Goal: Task Accomplishment & Management: Complete application form

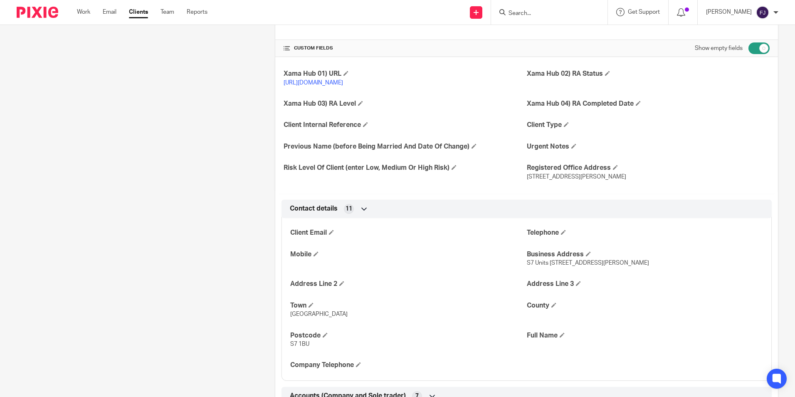
scroll to position [333, 0]
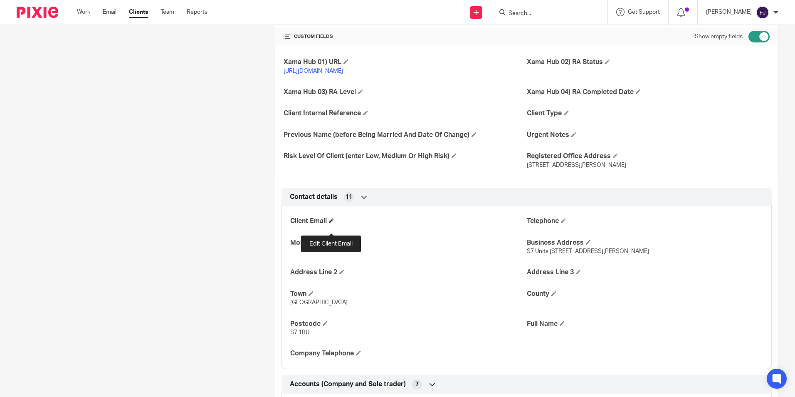
click at [331, 223] on span at bounding box center [331, 220] width 5 height 5
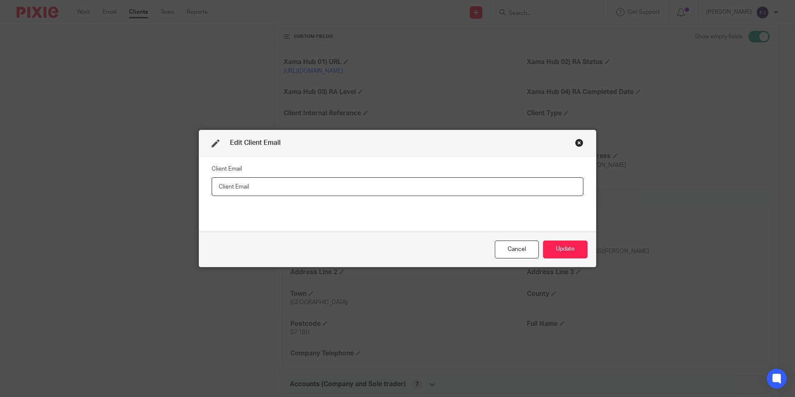
click at [337, 186] on input "text" at bounding box center [398, 186] width 372 height 19
paste input "twomabels@gmail.com"
type input "[EMAIL_ADDRESS][DOMAIN_NAME]"
click at [568, 249] on button "Update" at bounding box center [565, 249] width 45 height 18
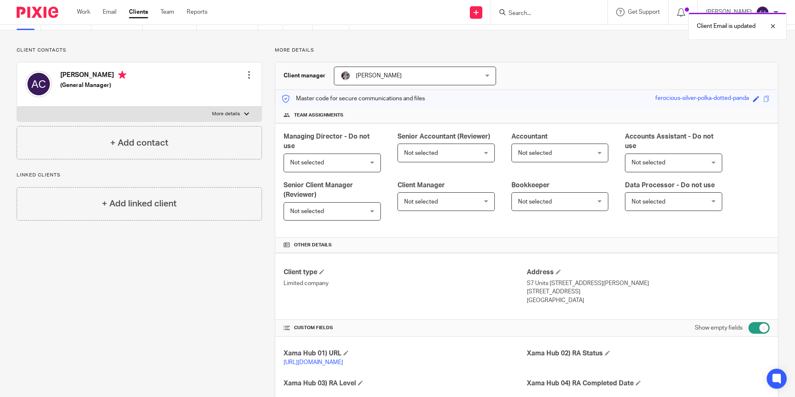
scroll to position [0, 0]
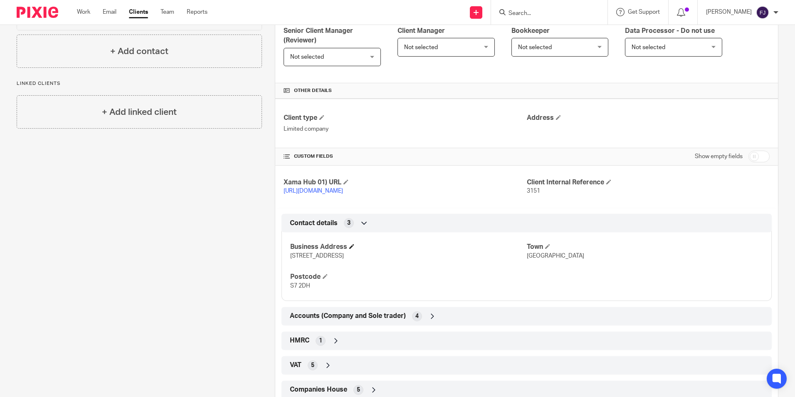
scroll to position [230, 0]
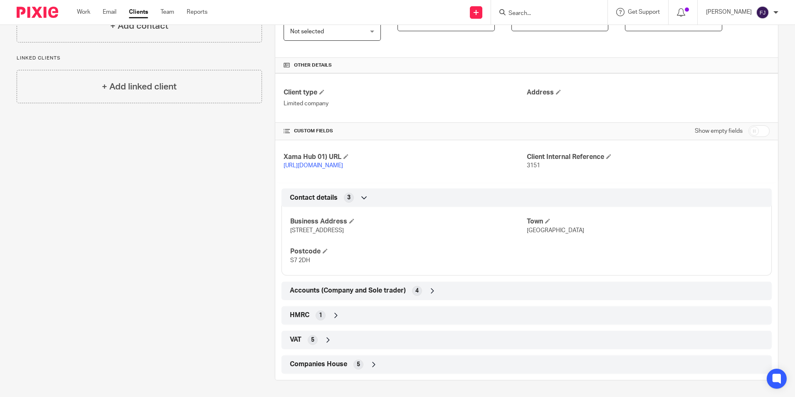
click at [749, 125] on input "checkbox" at bounding box center [759, 131] width 21 height 12
checkbox input "true"
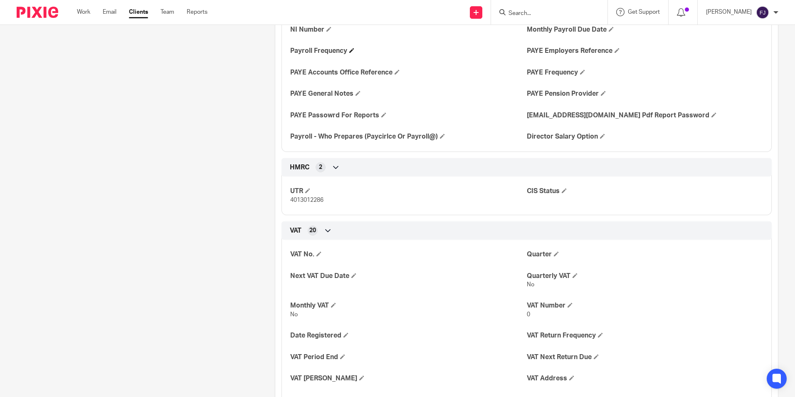
scroll to position [895, 0]
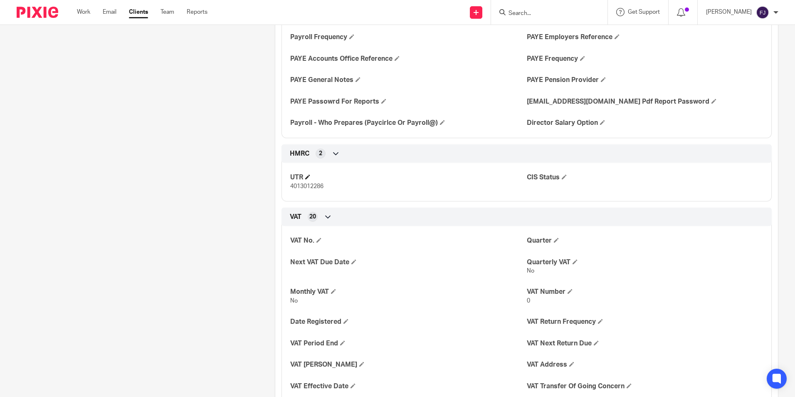
click at [308, 182] on h4 "UTR" at bounding box center [408, 177] width 236 height 9
click at [303, 189] on span "4013012286" at bounding box center [306, 186] width 33 height 6
copy span "4013012286"
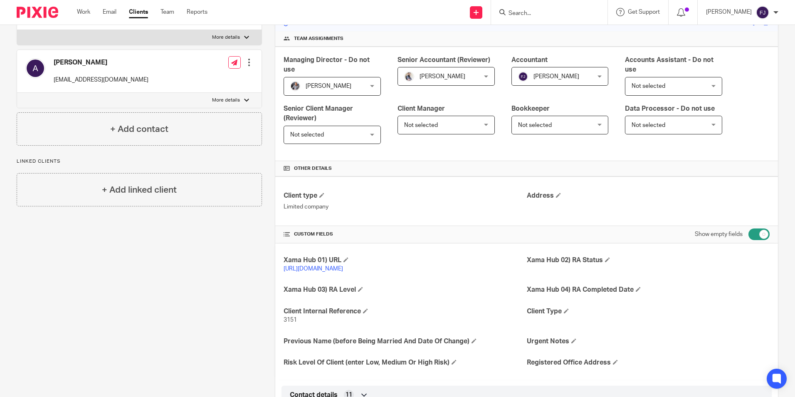
scroll to position [0, 0]
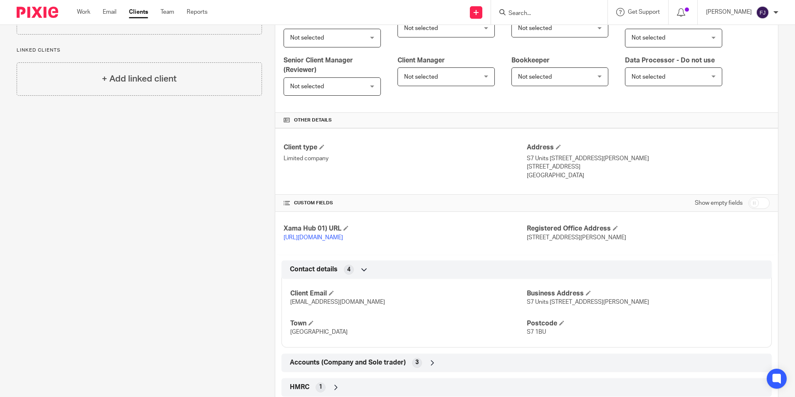
scroll to position [247, 0]
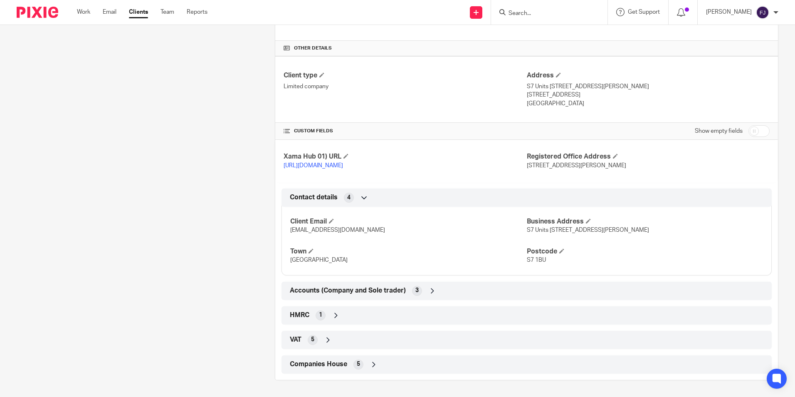
click at [757, 125] on input "checkbox" at bounding box center [759, 131] width 21 height 12
checkbox input "true"
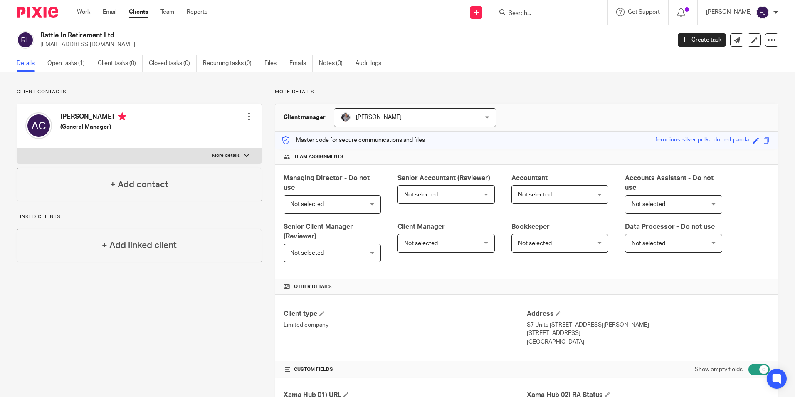
scroll to position [83, 0]
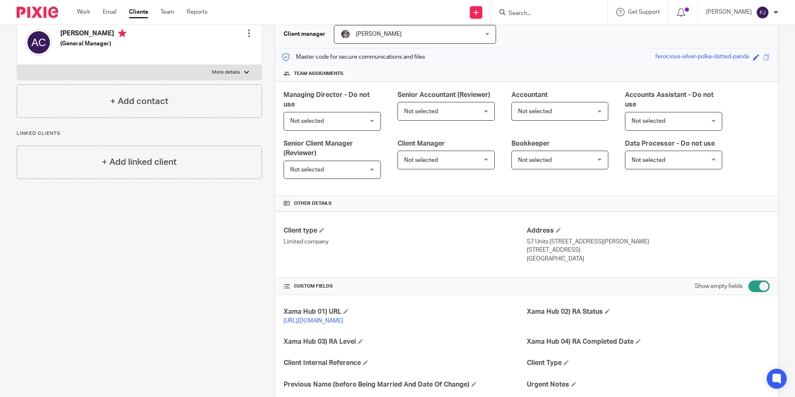
click at [236, 68] on label "More details" at bounding box center [139, 72] width 245 height 15
click at [17, 65] on input "More details" at bounding box center [17, 64] width 0 height 0
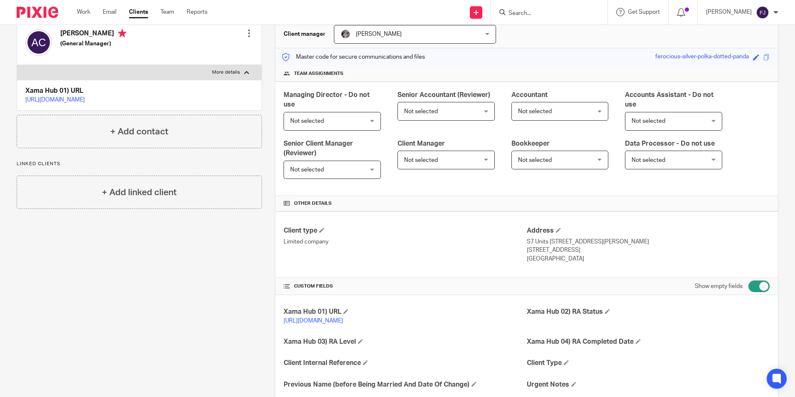
click at [236, 68] on label "More details" at bounding box center [139, 72] width 245 height 15
click at [17, 65] on input "More details" at bounding box center [17, 64] width 0 height 0
checkbox input "false"
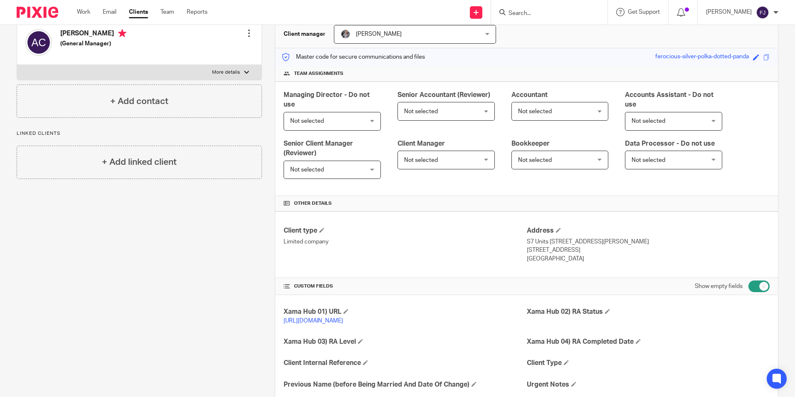
click at [245, 36] on div at bounding box center [249, 33] width 8 height 8
click at [191, 48] on link "Edit contact" at bounding box center [209, 52] width 79 height 12
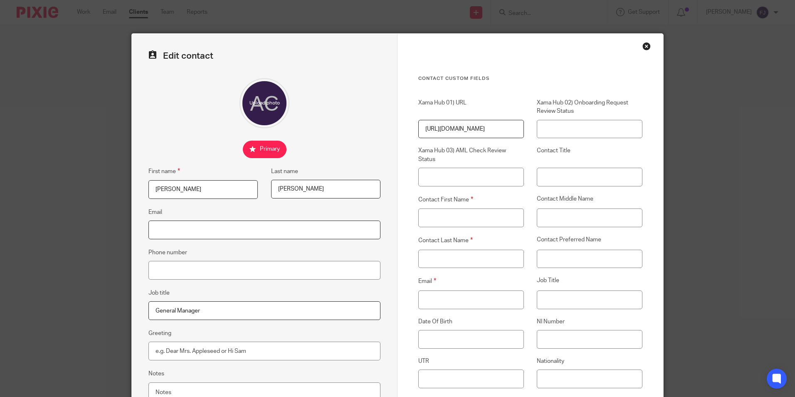
click at [174, 231] on input "Email" at bounding box center [265, 229] width 232 height 19
paste input "[EMAIL_ADDRESS][DOMAIN_NAME]"
type input "[EMAIL_ADDRESS][DOMAIN_NAME]"
click at [85, 238] on div "Edit contact First name [PERSON_NAME] Last name [PERSON_NAME] Email [EMAIL_ADDR…" at bounding box center [397, 198] width 795 height 397
click at [448, 301] on input "Email" at bounding box center [471, 299] width 106 height 19
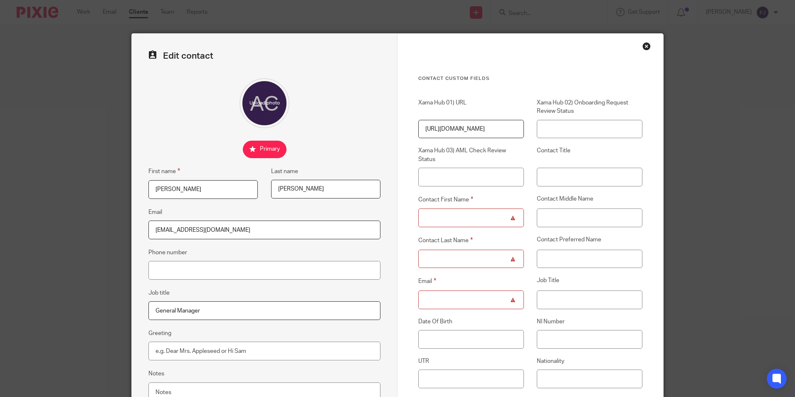
paste input "[EMAIL_ADDRESS][DOMAIN_NAME]"
type input "[EMAIL_ADDRESS][DOMAIN_NAME]"
click at [102, 231] on div "Edit contact First name [PERSON_NAME] Last name [PERSON_NAME] Email [EMAIL_ADDR…" at bounding box center [397, 198] width 795 height 397
click at [439, 218] on input "Contact First Name" at bounding box center [471, 217] width 106 height 19
type input "[PERSON_NAME]"
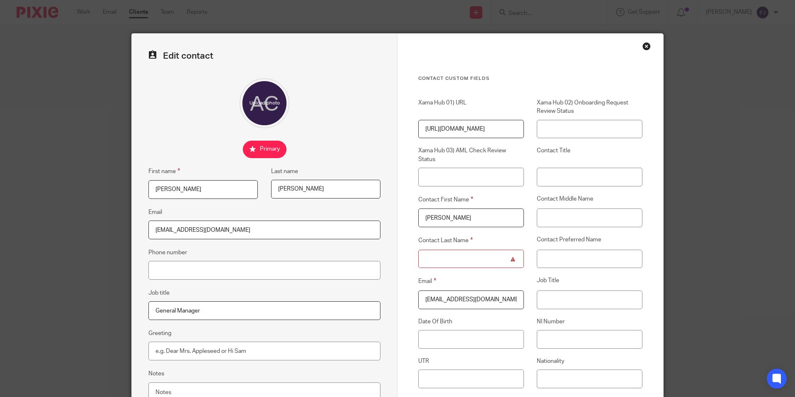
drag, startPoint x: 275, startPoint y: 189, endPoint x: 319, endPoint y: 186, distance: 44.6
click at [319, 186] on input "[PERSON_NAME]" at bounding box center [325, 189] width 109 height 19
click at [467, 262] on input "Contact Last Name" at bounding box center [471, 259] width 106 height 19
paste input "[PERSON_NAME]"
type input "Louise Connolly"
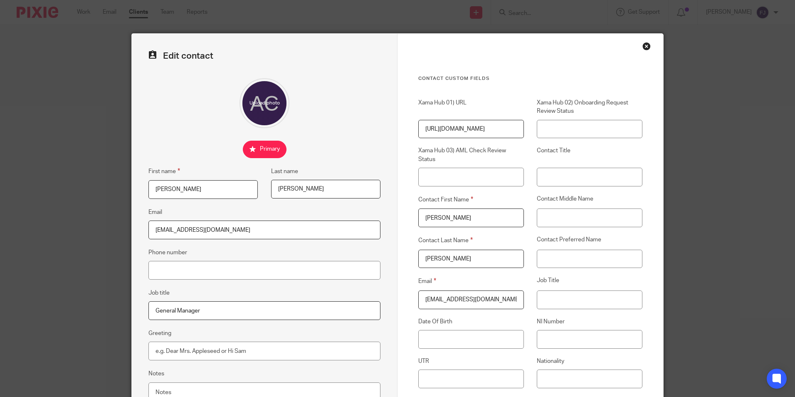
click at [337, 149] on fieldset at bounding box center [265, 149] width 232 height 17
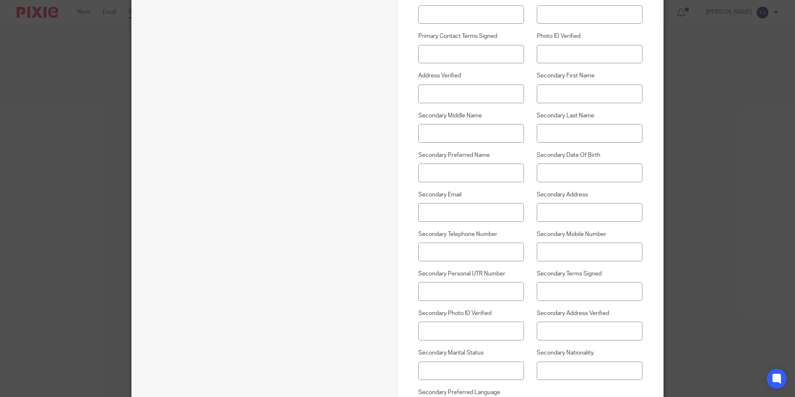
scroll to position [582, 0]
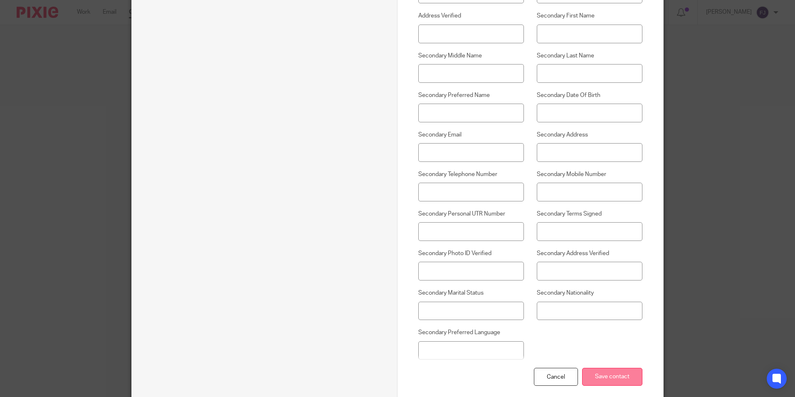
click at [629, 379] on input "Save contact" at bounding box center [612, 377] width 60 height 18
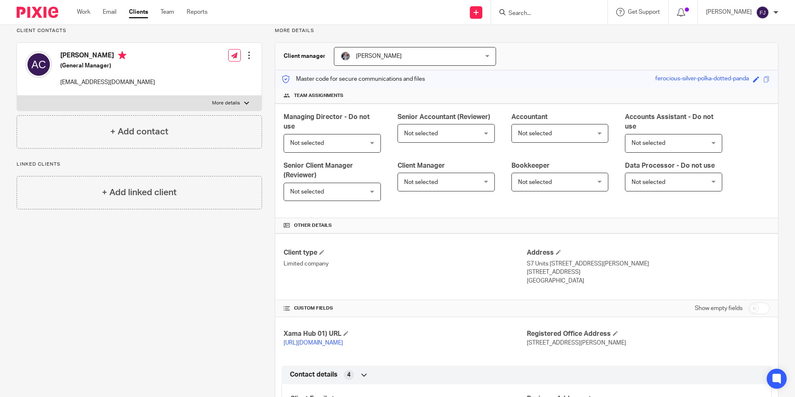
scroll to position [166, 0]
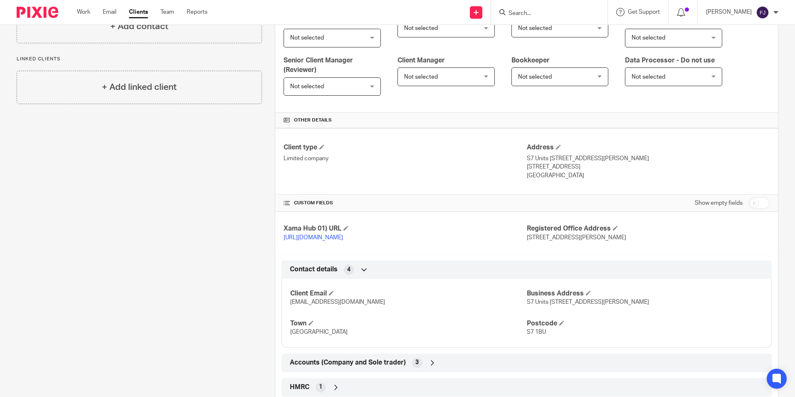
click at [753, 204] on input "checkbox" at bounding box center [759, 203] width 21 height 12
checkbox input "true"
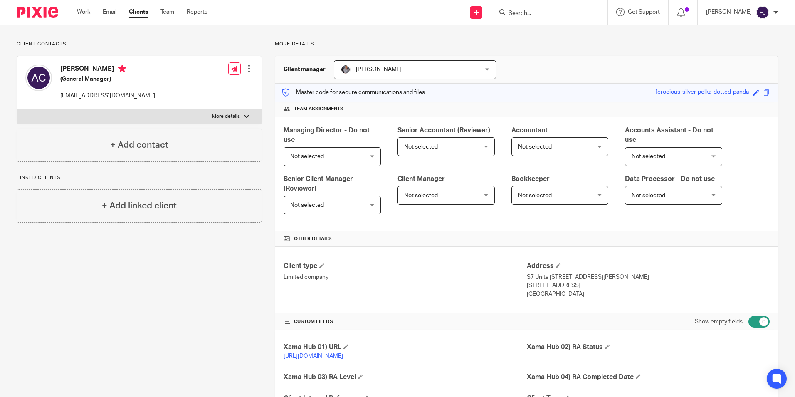
scroll to position [0, 0]
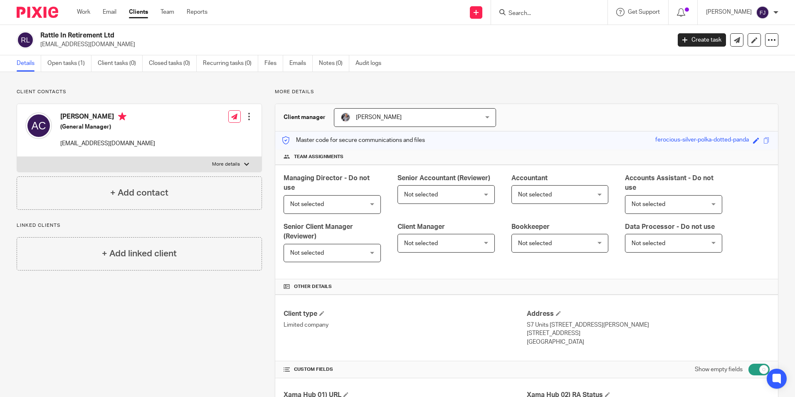
drag, startPoint x: 129, startPoint y: 33, endPoint x: 37, endPoint y: 32, distance: 91.5
click at [37, 32] on div "Rattle In Retirement Ltd twomabels@gmail.com" at bounding box center [341, 39] width 649 height 17
copy h2 "Rattle In Retirement Ltd"
drag, startPoint x: 61, startPoint y: 115, endPoint x: 128, endPoint y: 117, distance: 67.0
click at [128, 117] on h4 "[PERSON_NAME]" at bounding box center [107, 117] width 95 height 10
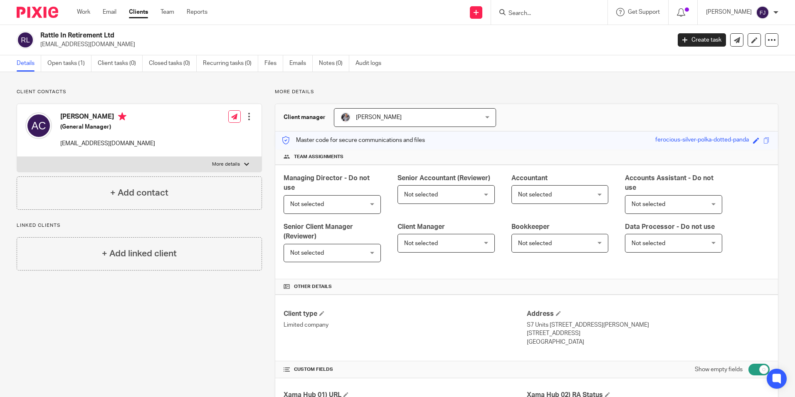
copy h4 "[PERSON_NAME]"
drag, startPoint x: 138, startPoint y: 142, endPoint x: 57, endPoint y: 143, distance: 80.7
click at [57, 143] on div "Anne Louise Connolly (General Manager) twomabels@gmail.com" at bounding box center [90, 130] width 130 height 44
copy p "[EMAIL_ADDRESS][DOMAIN_NAME]"
drag, startPoint x: 130, startPoint y: 34, endPoint x: 40, endPoint y: 32, distance: 89.4
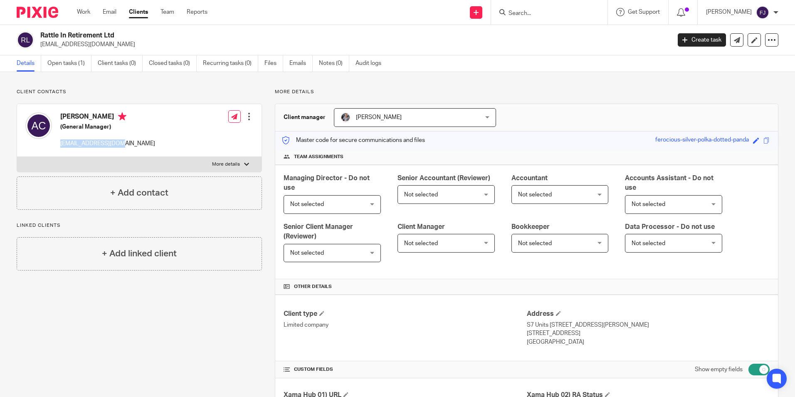
click at [40, 32] on h2 "Rattle In Retirement Ltd" at bounding box center [290, 35] width 500 height 9
copy h2 "Rattle In Retirement Ltd"
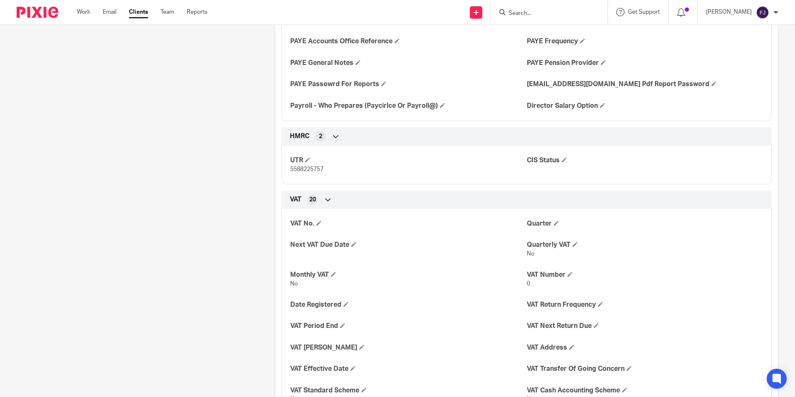
scroll to position [923, 0]
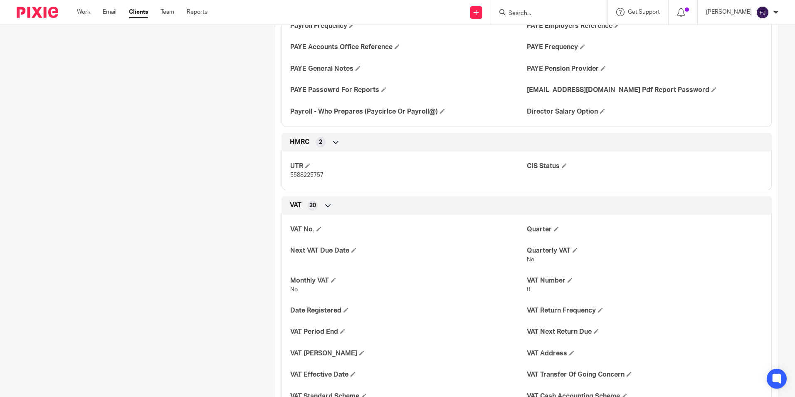
click at [317, 178] on span "5588225757" at bounding box center [306, 175] width 33 height 6
copy span "5588225757"
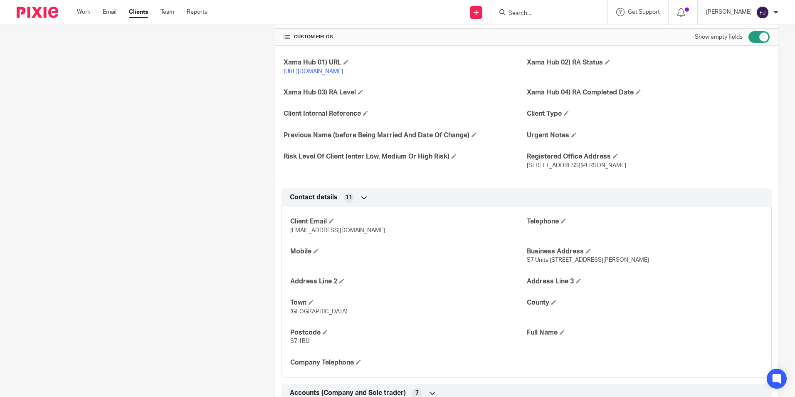
scroll to position [300, 0]
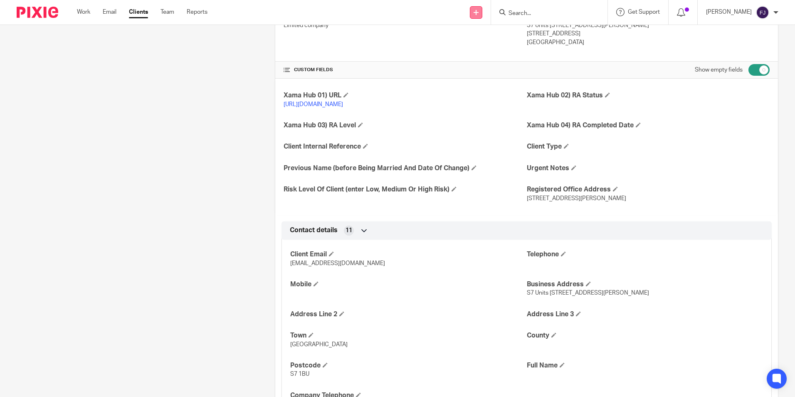
click at [479, 12] on icon at bounding box center [476, 12] width 5 height 5
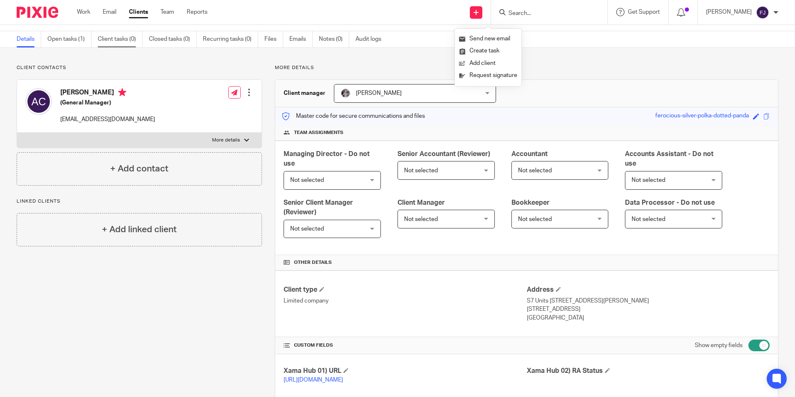
scroll to position [0, 0]
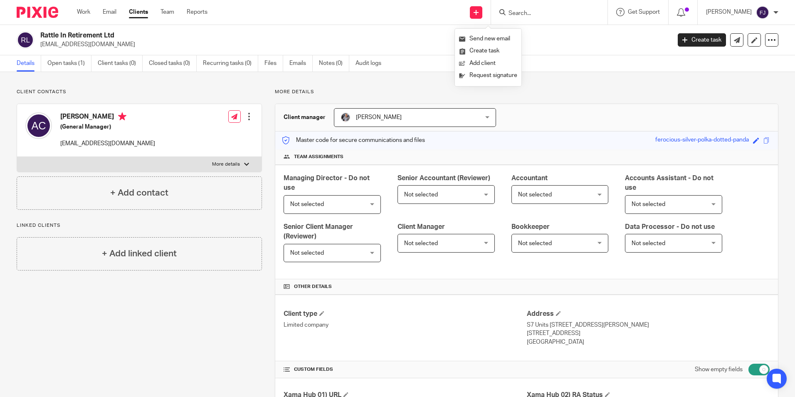
drag, startPoint x: 40, startPoint y: 35, endPoint x: 129, endPoint y: 36, distance: 89.4
click at [129, 36] on div "Rattle In Retirement Ltd twomabels@gmail.com" at bounding box center [341, 39] width 649 height 17
copy h2 "Rattle In Retirement Ltd"
click at [247, 113] on div at bounding box center [249, 116] width 8 height 8
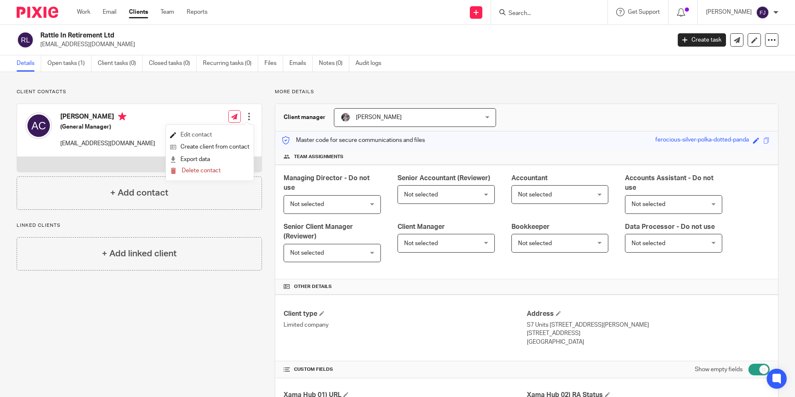
click at [205, 132] on link "Edit contact" at bounding box center [209, 135] width 79 height 12
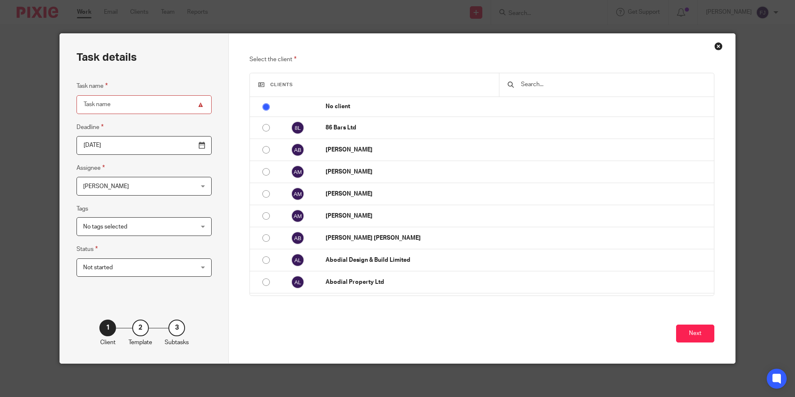
click at [572, 83] on input "text" at bounding box center [612, 84] width 185 height 9
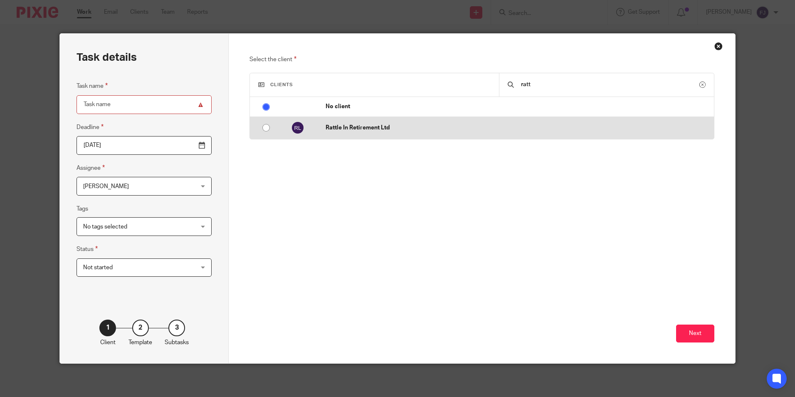
type input "ratt"
click at [328, 130] on p "Rattle In Retirement Ltd" at bounding box center [518, 128] width 384 height 8
radio input "false"
radio input "true"
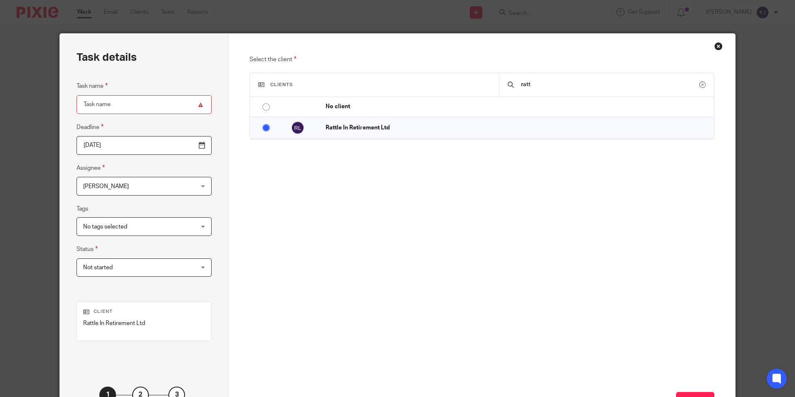
click at [129, 106] on input "Task name" at bounding box center [144, 104] width 135 height 19
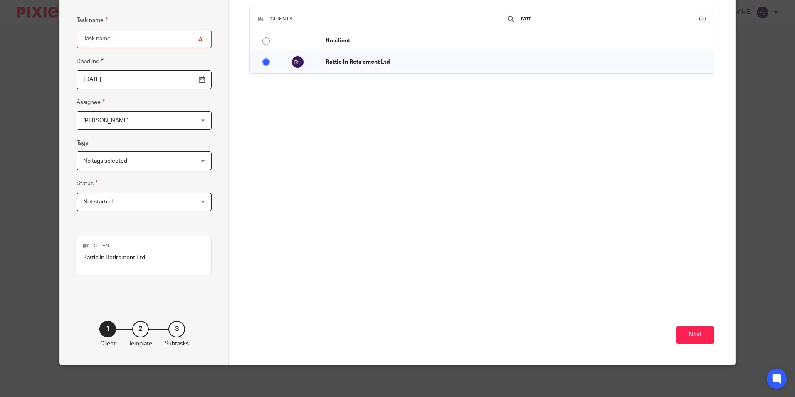
scroll to position [67, 0]
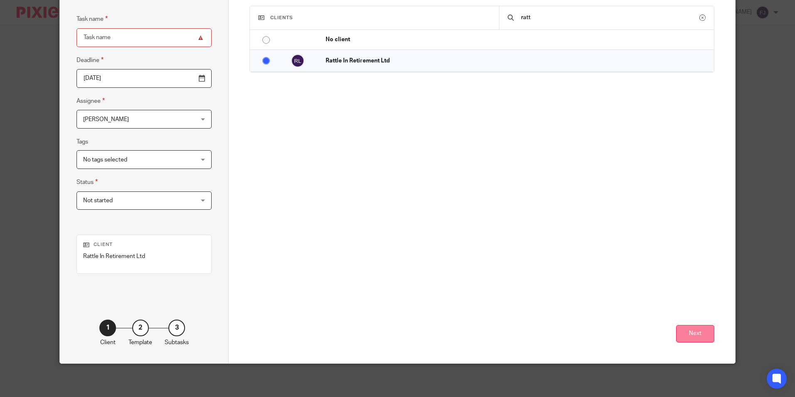
click at [690, 334] on button "Next" at bounding box center [695, 334] width 38 height 18
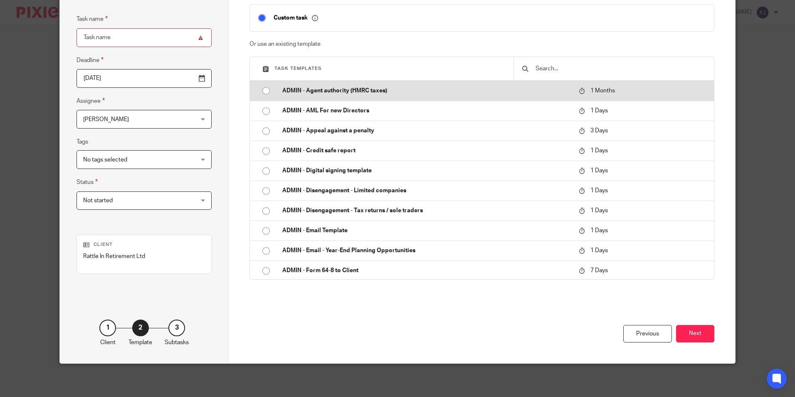
click at [313, 92] on p "ADMIN - Agent authority (HMRC taxes)" at bounding box center [426, 91] width 288 height 8
type input "2025-10-18"
type input "ADMIN - Agent authority (HMRC taxes)"
checkbox input "false"
radio input "true"
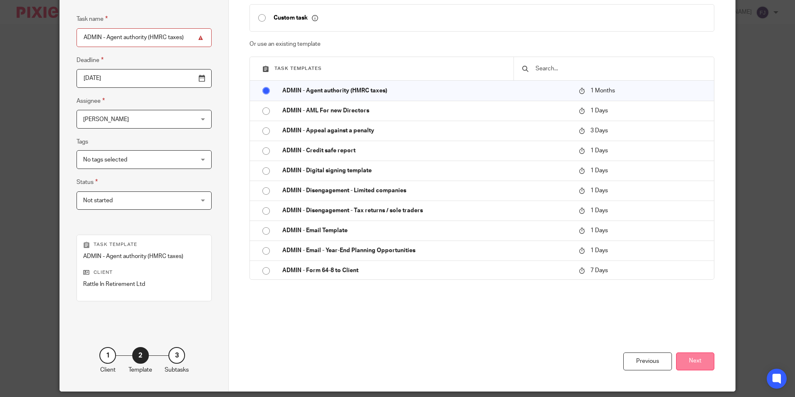
click at [693, 359] on button "Next" at bounding box center [695, 361] width 38 height 18
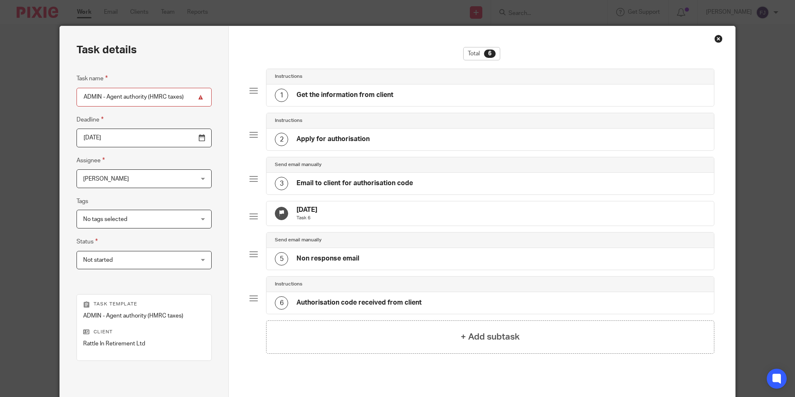
scroll to position [0, 0]
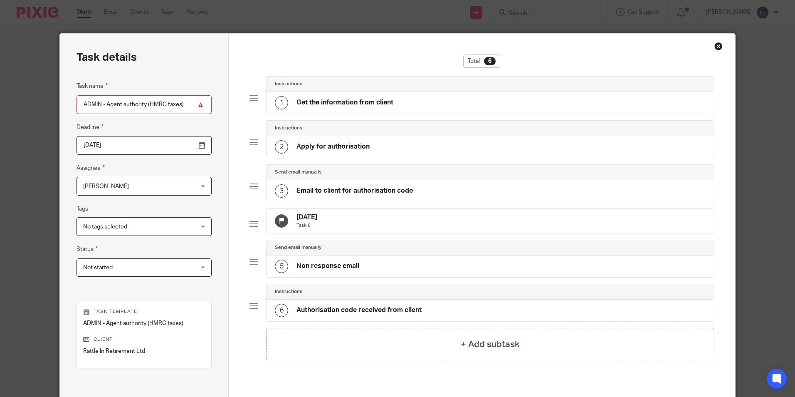
drag, startPoint x: 104, startPoint y: 106, endPoint x: 59, endPoint y: 105, distance: 45.4
click at [60, 105] on div "Task details Task name ADMIN - Agent authority (HMRC taxes) Deadline 2025-10-18…" at bounding box center [144, 246] width 169 height 424
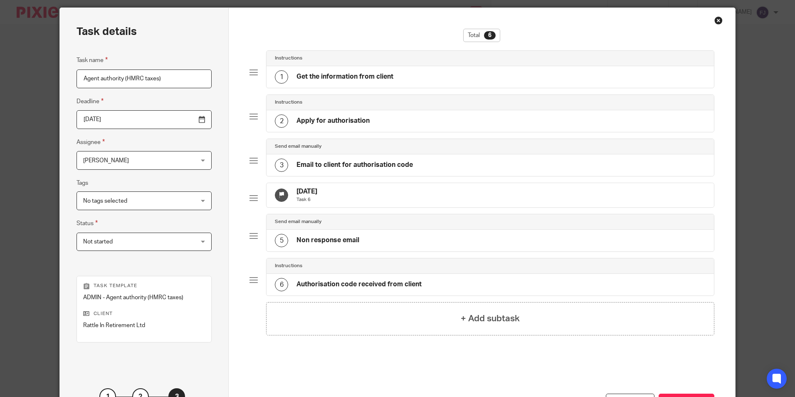
scroll to position [95, 0]
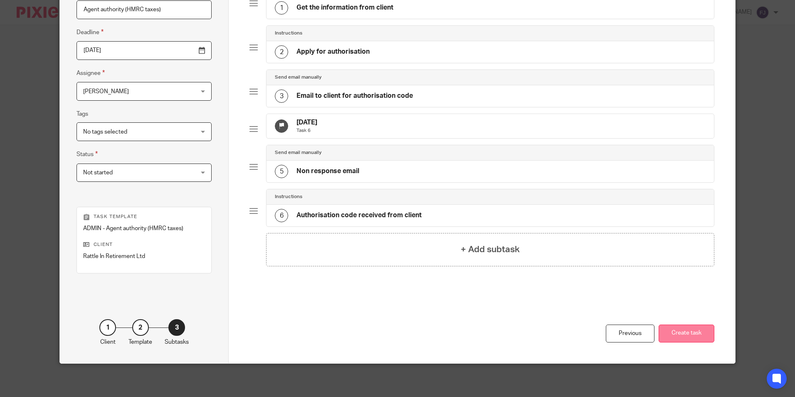
type input "Agent authority (HMRC taxes)"
click at [696, 336] on button "Create task" at bounding box center [687, 333] width 56 height 18
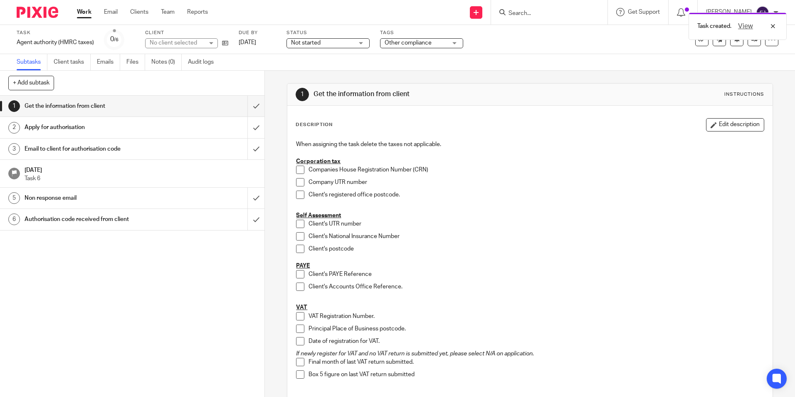
drag, startPoint x: 727, startPoint y: 124, endPoint x: 716, endPoint y: 126, distance: 11.1
click at [727, 124] on button "Edit description" at bounding box center [735, 124] width 58 height 13
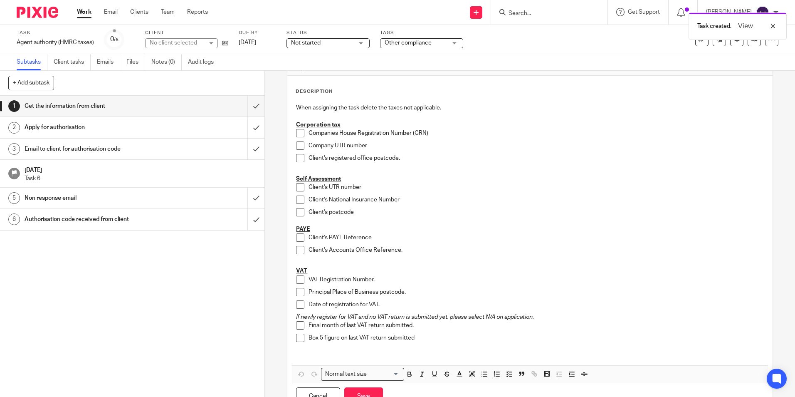
scroll to position [68, 0]
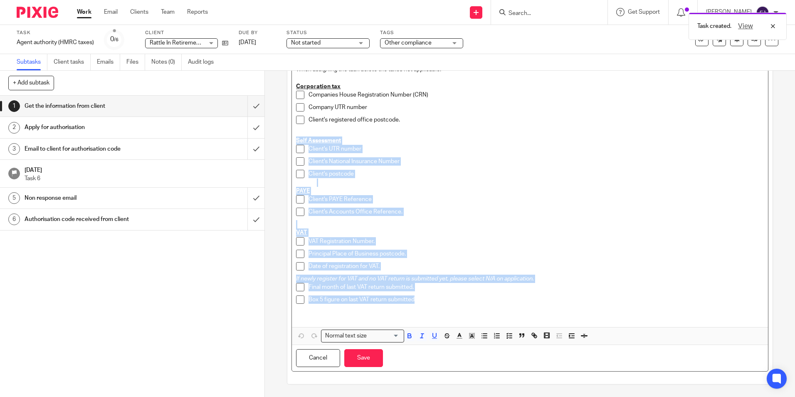
drag, startPoint x: 430, startPoint y: 301, endPoint x: 282, endPoint y: 144, distance: 216.6
click at [282, 144] on div "1 Get the information from client Instructions Description When assigning the t…" at bounding box center [530, 234] width 530 height 326
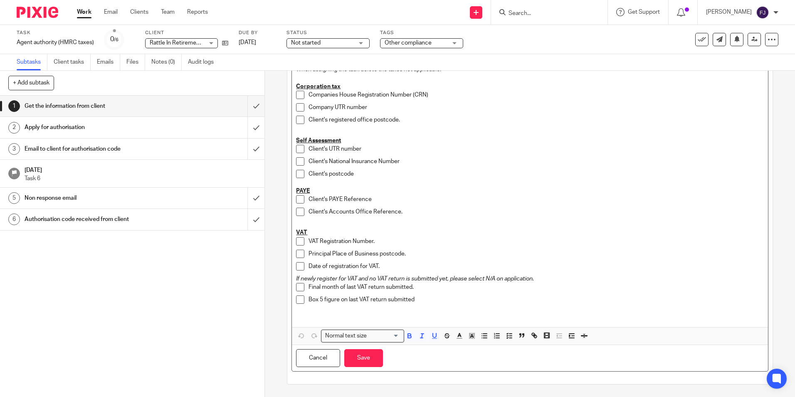
scroll to position [9, 0]
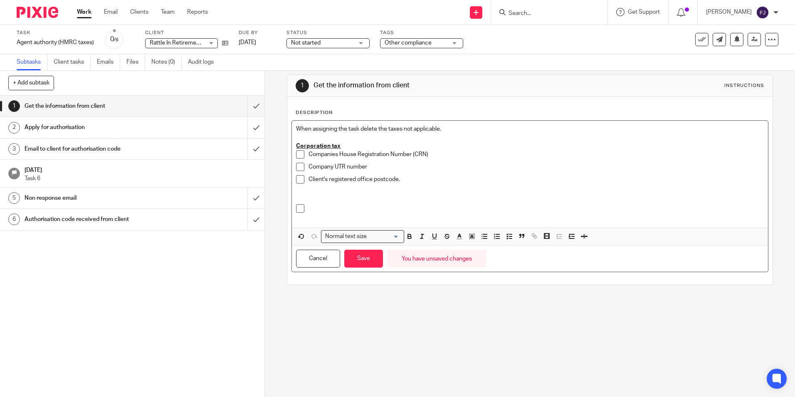
click at [318, 205] on p at bounding box center [536, 212] width 455 height 17
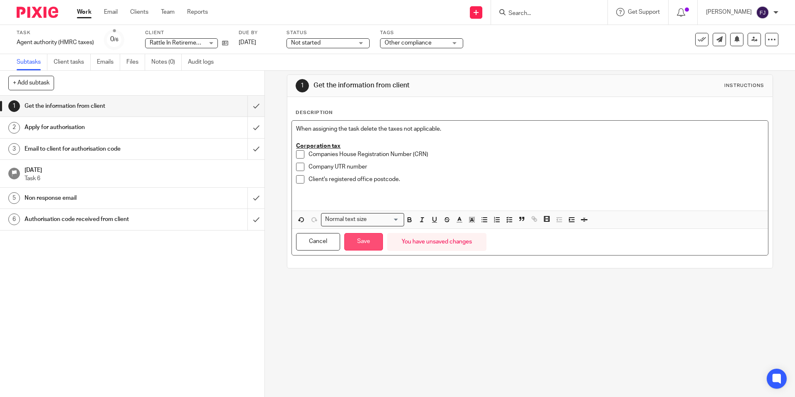
click at [361, 243] on button "Save" at bounding box center [363, 242] width 39 height 18
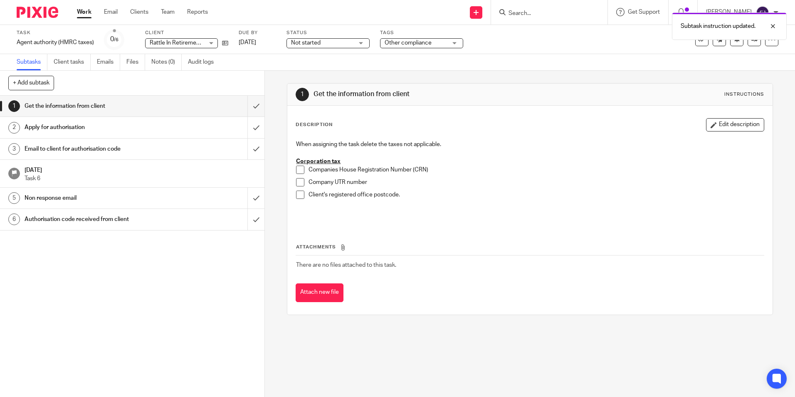
scroll to position [0, 0]
click at [296, 168] on span at bounding box center [300, 170] width 8 height 8
click at [296, 179] on span at bounding box center [300, 182] width 8 height 8
click at [297, 194] on span at bounding box center [300, 195] width 8 height 8
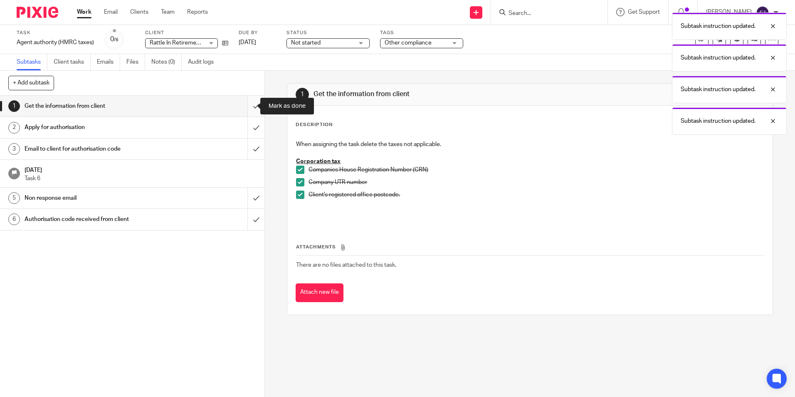
click at [248, 105] on input "submit" at bounding box center [132, 106] width 265 height 21
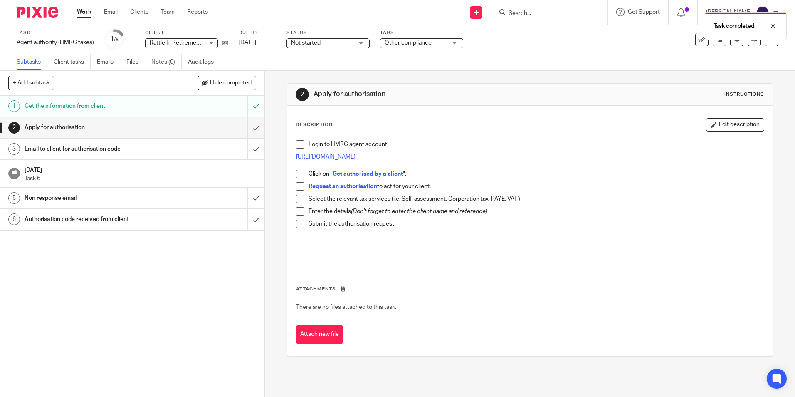
click at [298, 142] on span at bounding box center [300, 144] width 8 height 8
click at [296, 171] on span at bounding box center [300, 174] width 8 height 8
click at [298, 187] on span at bounding box center [300, 186] width 8 height 8
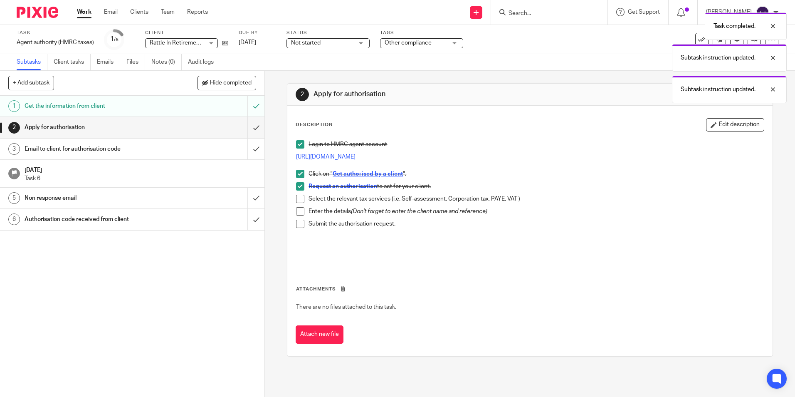
click at [301, 198] on span at bounding box center [300, 199] width 8 height 8
click at [293, 209] on div "Login to HMRC agent account [URL][DOMAIN_NAME] Click on " Get authorised by a c…" at bounding box center [530, 202] width 476 height 132
click at [299, 213] on span at bounding box center [300, 211] width 8 height 8
click at [300, 222] on span at bounding box center [300, 224] width 8 height 8
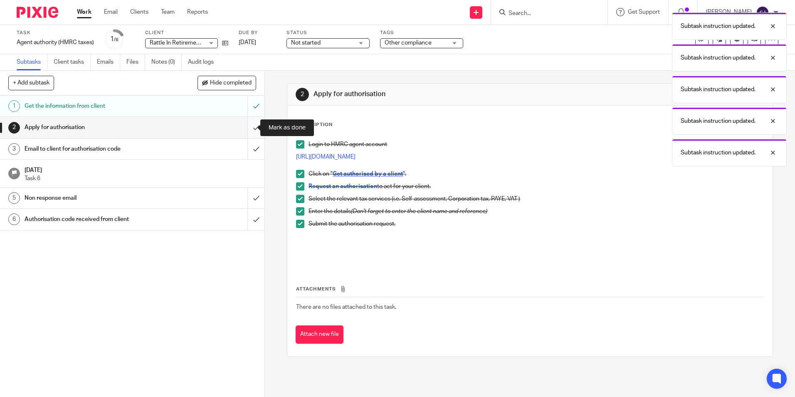
click at [250, 128] on input "submit" at bounding box center [132, 127] width 265 height 21
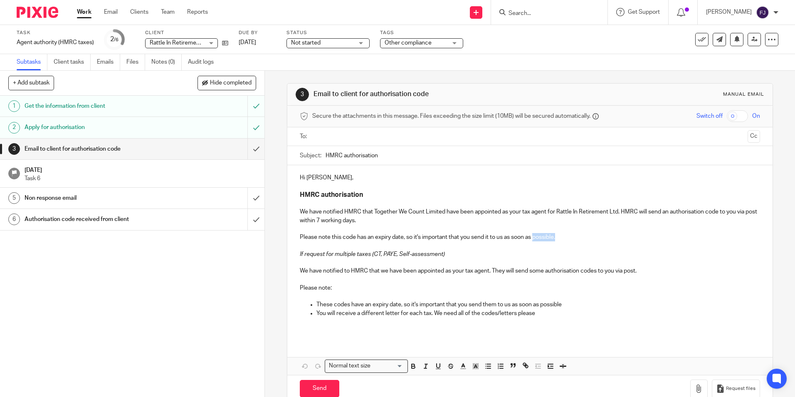
drag, startPoint x: 534, startPoint y: 238, endPoint x: 558, endPoint y: 239, distance: 24.2
click at [558, 239] on p "Please note this code has an expiry date, so it's important that you send it to…" at bounding box center [530, 237] width 460 height 8
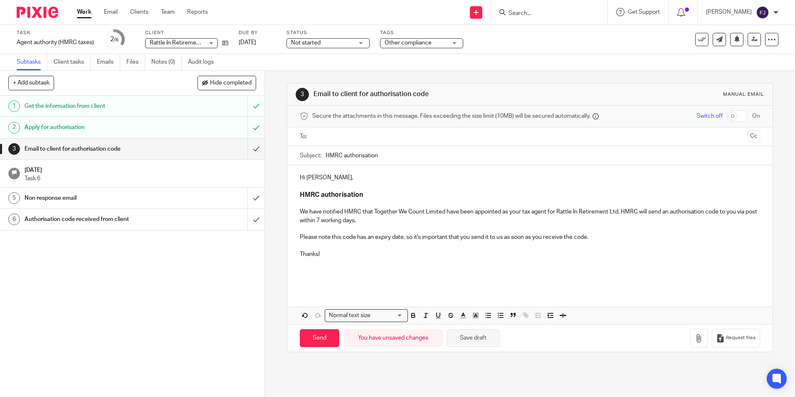
click at [468, 339] on button "Save draft" at bounding box center [473, 338] width 52 height 18
click at [372, 195] on h3 "HMRC authorisation" at bounding box center [530, 195] width 460 height 9
click at [473, 337] on button "Save draft" at bounding box center [473, 338] width 52 height 18
click at [356, 138] on input "text" at bounding box center [529, 137] width 429 height 10
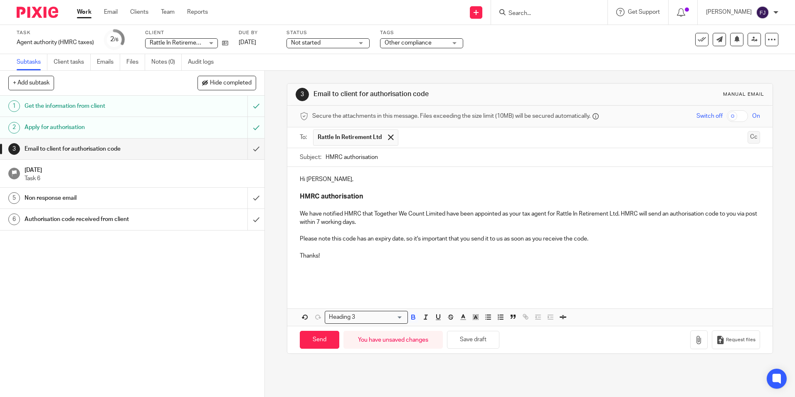
click at [748, 136] on button "Cc" at bounding box center [754, 137] width 12 height 12
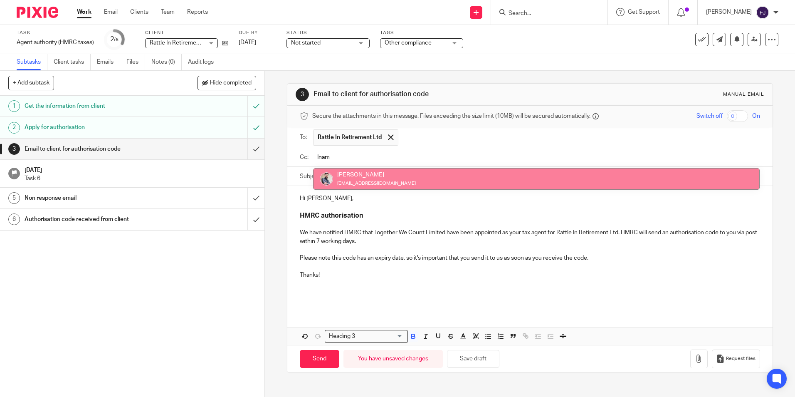
type input "Inam"
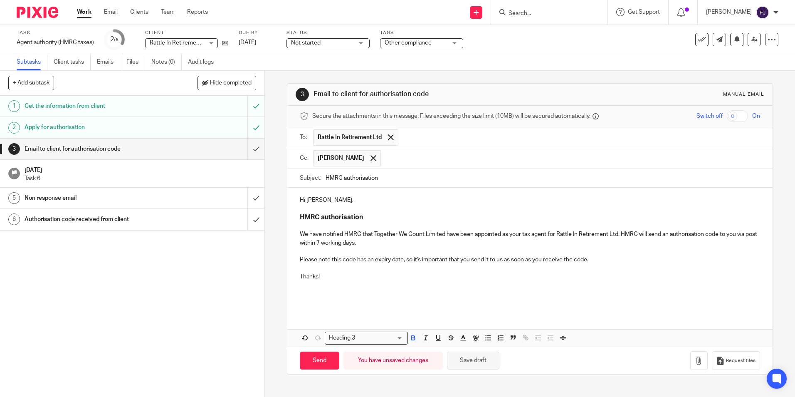
click at [474, 357] on button "Save draft" at bounding box center [473, 361] width 52 height 18
click at [475, 360] on button "Save draft" at bounding box center [473, 361] width 52 height 18
click at [323, 362] on input "Send" at bounding box center [320, 361] width 40 height 18
type input "Sent"
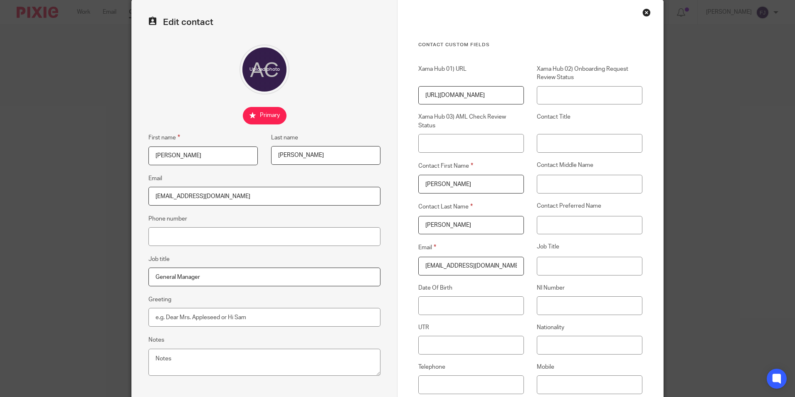
scroll to position [125, 0]
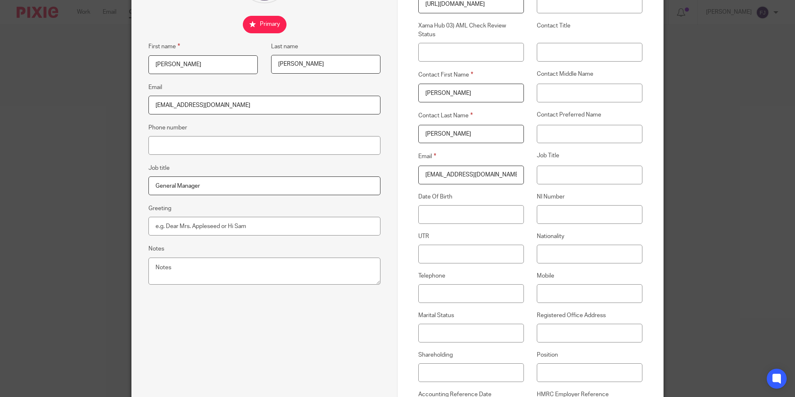
click at [212, 184] on input "General Manager" at bounding box center [265, 185] width 232 height 19
click at [61, 210] on div "Edit contact First name [PERSON_NAME] Last name [PERSON_NAME] Email [EMAIL_ADDR…" at bounding box center [397, 198] width 795 height 397
click at [88, 157] on div "Edit contact First name [PERSON_NAME] Last name [PERSON_NAME] Email [EMAIL_ADDR…" at bounding box center [397, 198] width 795 height 397
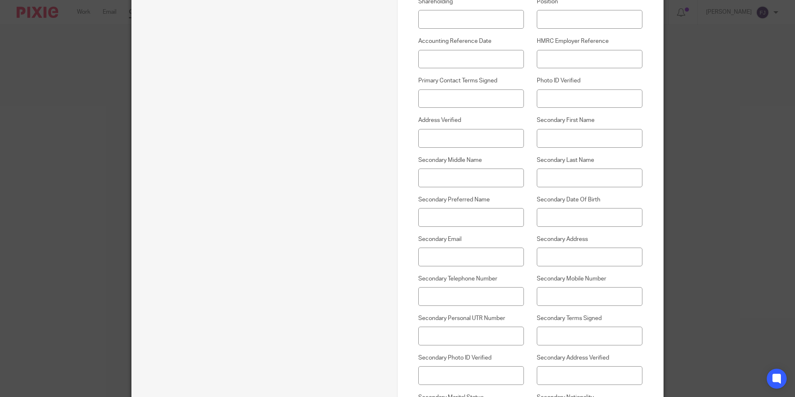
scroll to position [624, 0]
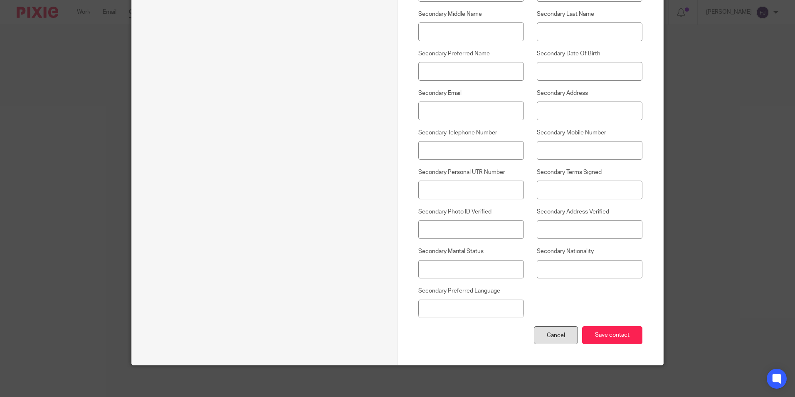
drag, startPoint x: 547, startPoint y: 338, endPoint x: 461, endPoint y: 341, distance: 85.3
click at [546, 339] on div "Cancel" at bounding box center [556, 335] width 44 height 18
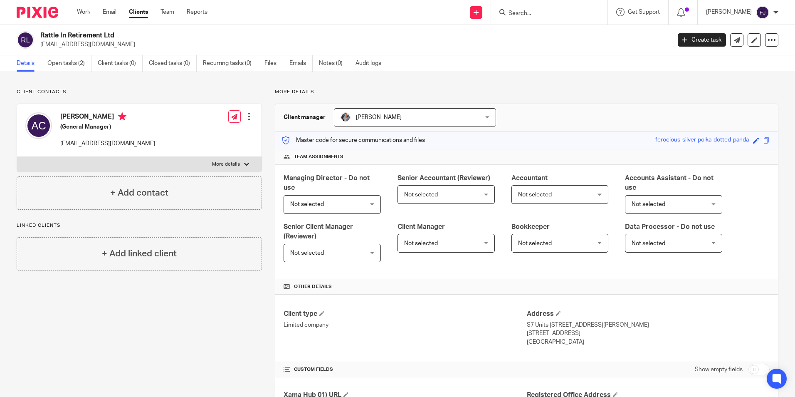
scroll to position [208, 0]
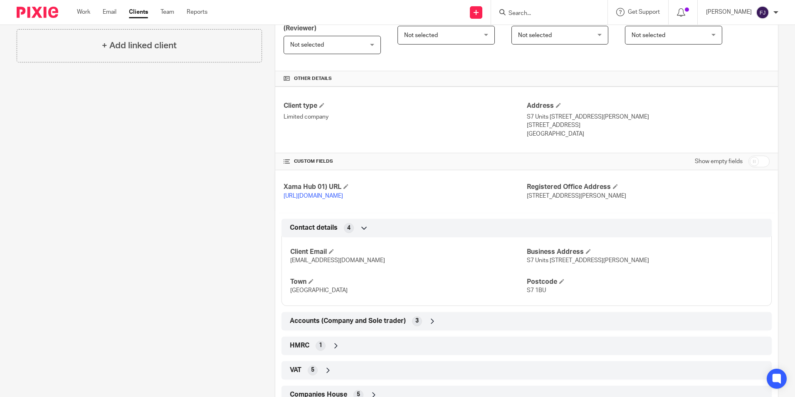
click at [750, 166] on input "checkbox" at bounding box center [759, 162] width 21 height 12
checkbox input "true"
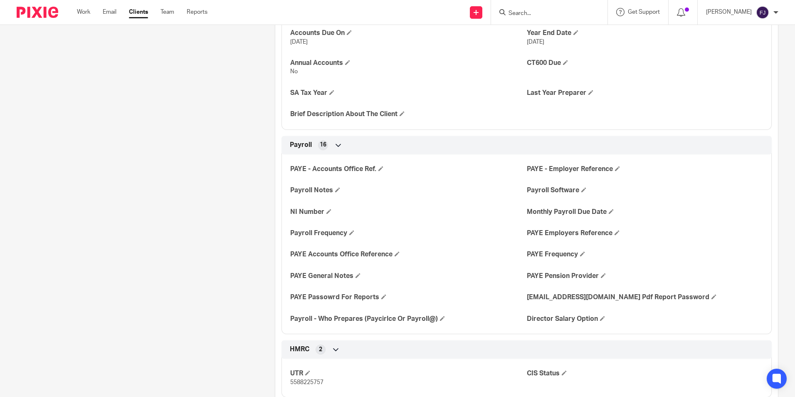
scroll to position [790, 0]
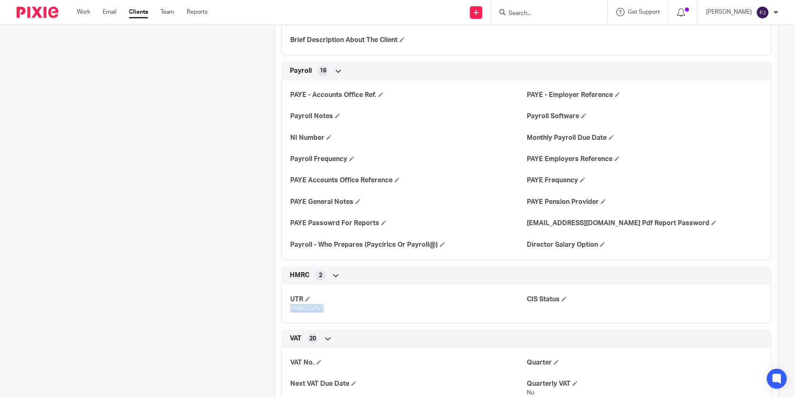
drag, startPoint x: 324, startPoint y: 317, endPoint x: 283, endPoint y: 317, distance: 41.2
click at [283, 317] on div "UTR 5588225757 CIS Status" at bounding box center [527, 300] width 490 height 45
copy span "5588225757"
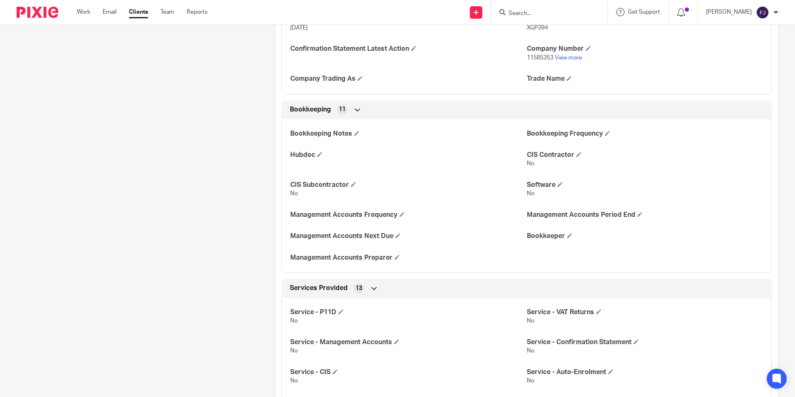
scroll to position [1423, 0]
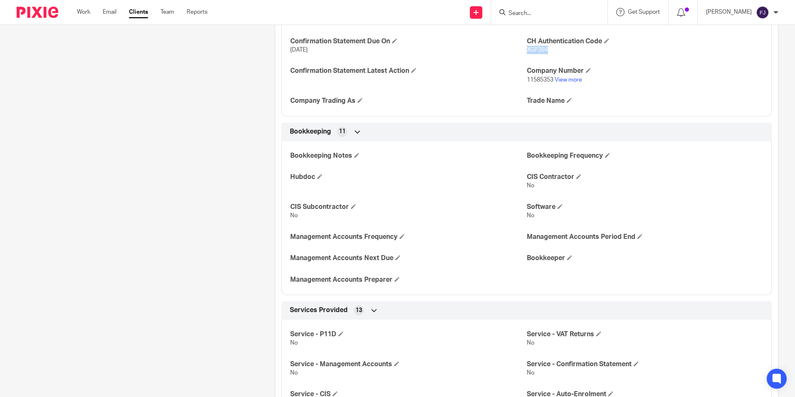
drag, startPoint x: 552, startPoint y: 58, endPoint x: 524, endPoint y: 61, distance: 27.6
click at [527, 54] on p "XGP394" at bounding box center [645, 50] width 236 height 8
copy span "XGP394"
drag, startPoint x: 202, startPoint y: 171, endPoint x: 196, endPoint y: 171, distance: 6.2
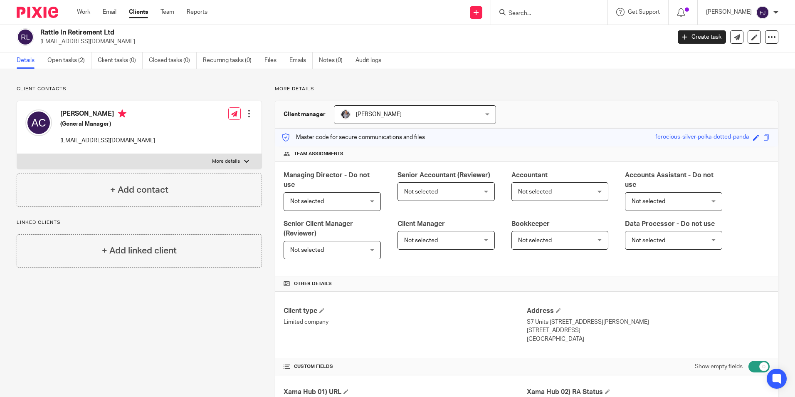
scroll to position [0, 0]
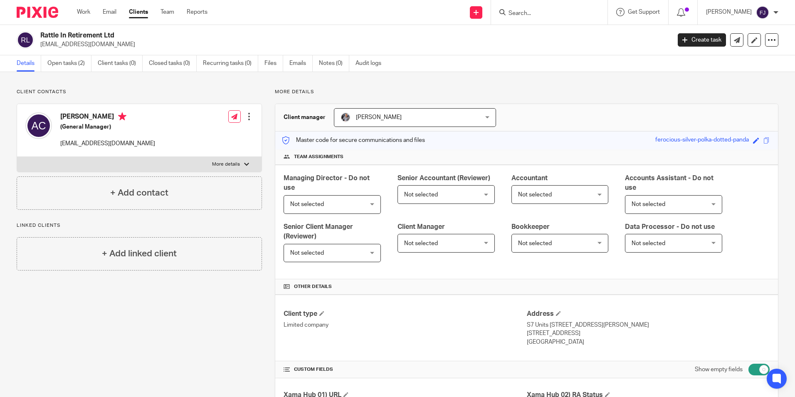
drag, startPoint x: 119, startPoint y: 35, endPoint x: 35, endPoint y: 35, distance: 84.4
click at [35, 35] on div "Rattle In Retirement Ltd [EMAIL_ADDRESS][DOMAIN_NAME]" at bounding box center [341, 39] width 649 height 17
copy div "Rattle In Retirement Ltd"
